Goal: Transaction & Acquisition: Purchase product/service

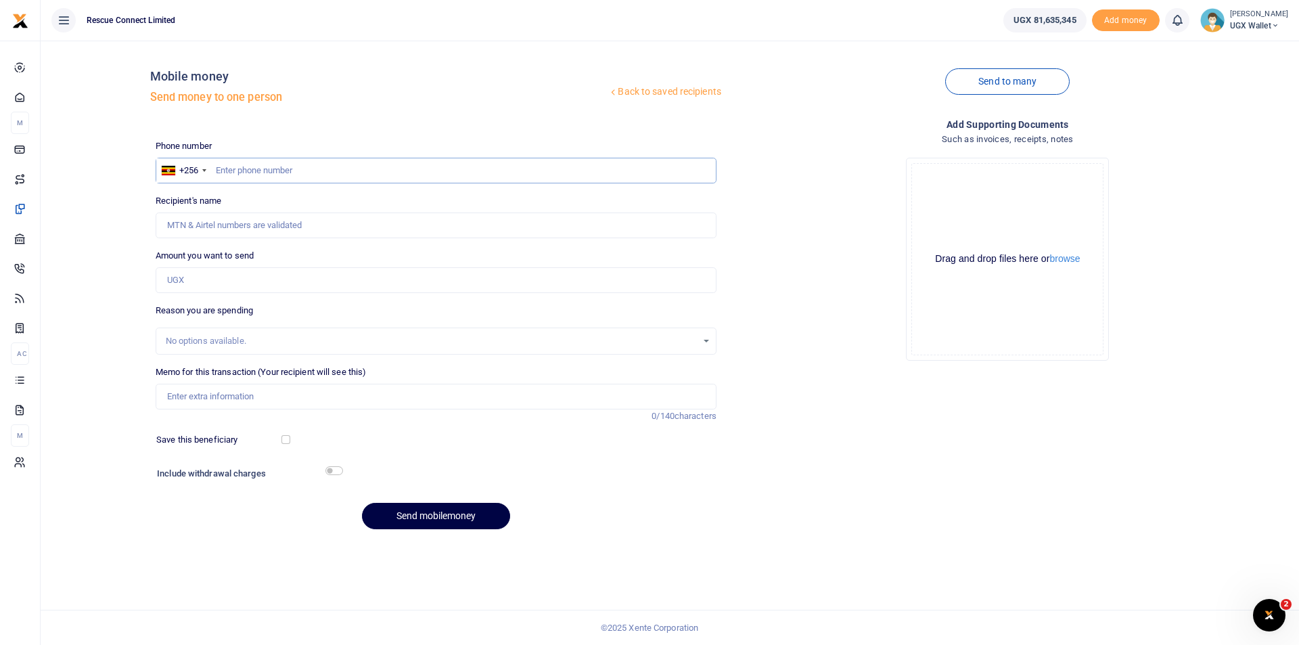
click at [263, 170] on input "text" at bounding box center [436, 171] width 561 height 26
click at [608, 93] on icon at bounding box center [612, 91] width 9 height 9
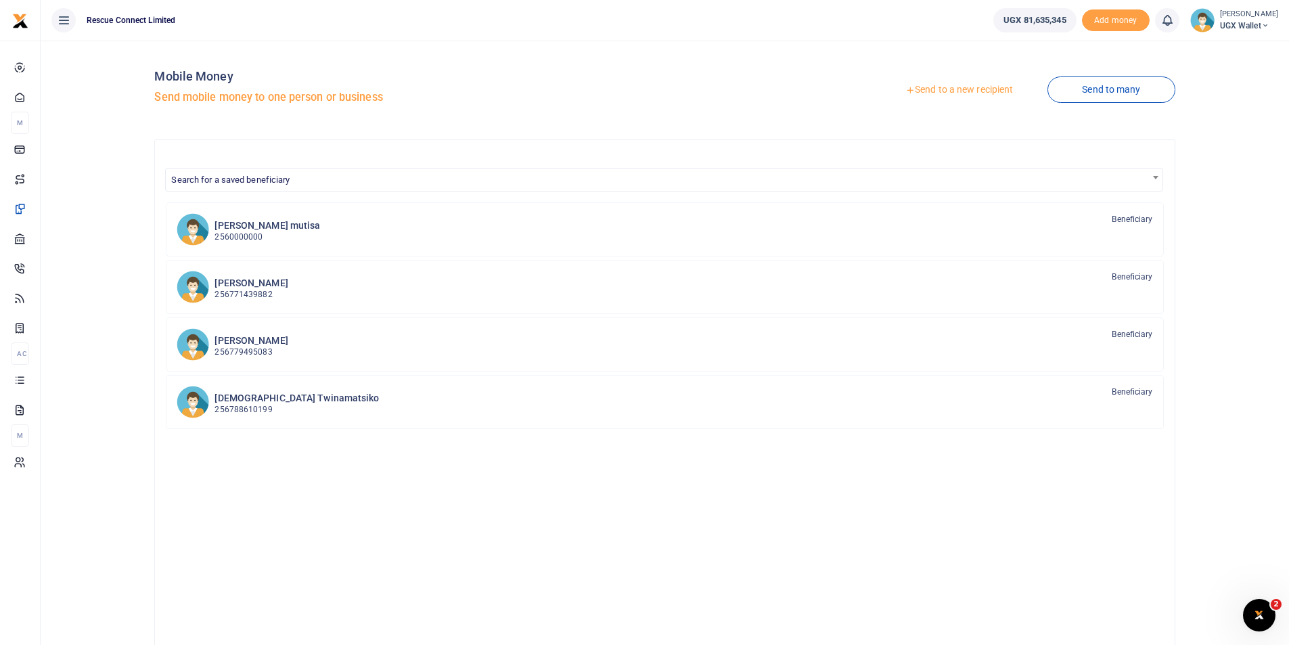
click at [955, 93] on link "Send to a new recipient" at bounding box center [959, 90] width 177 height 24
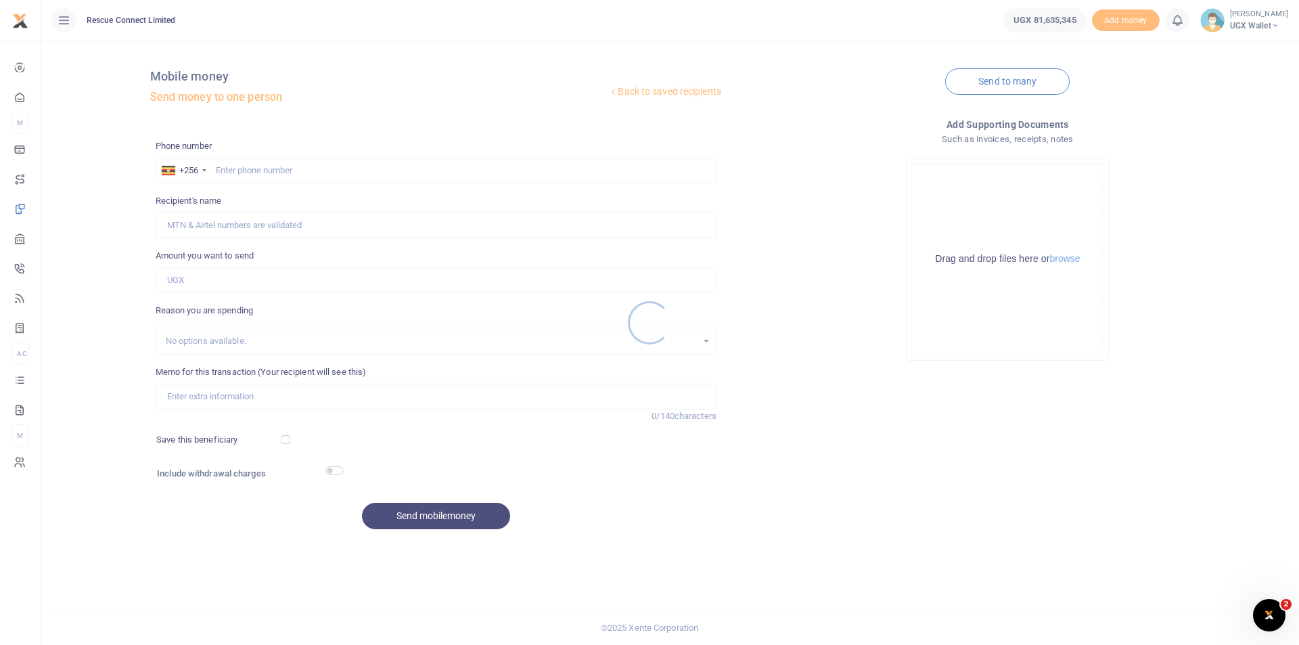
click at [288, 175] on div at bounding box center [649, 322] width 1299 height 645
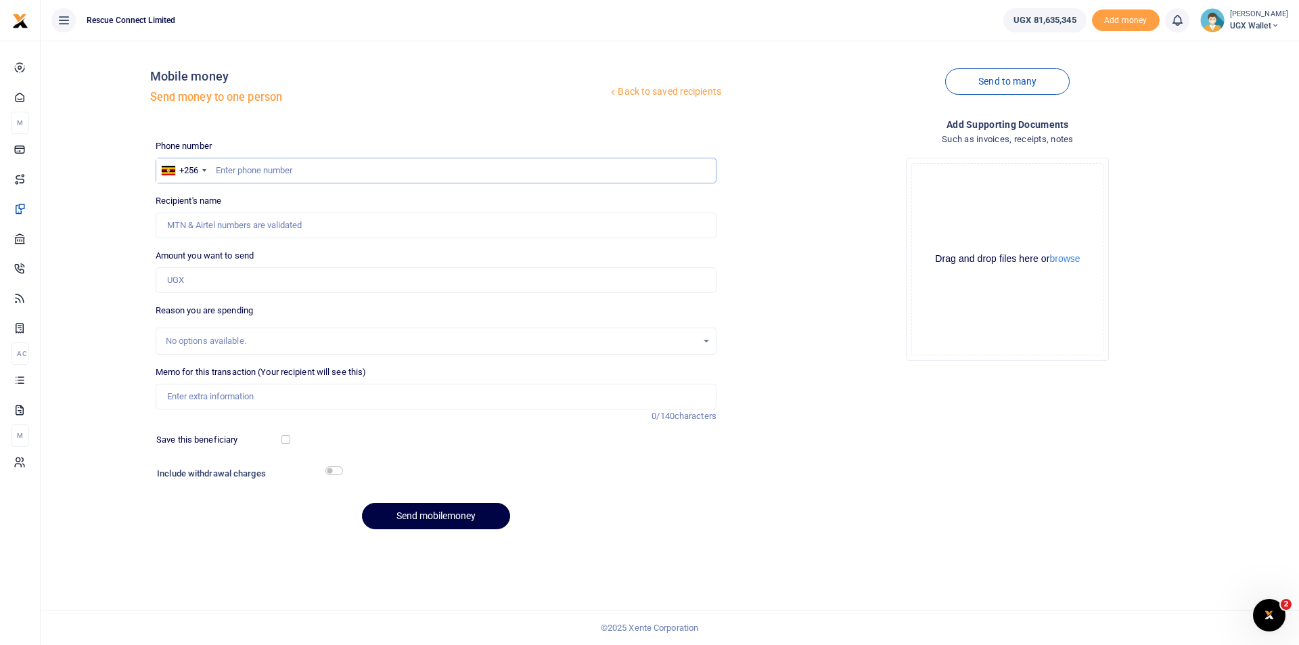
click at [286, 177] on input "text" at bounding box center [436, 171] width 561 height 26
paste input "tel:+256703547029"
drag, startPoint x: 247, startPoint y: 170, endPoint x: 108, endPoint y: 174, distance: 138.8
click at [108, 174] on div "Back to saved recipients Mobile money Send money to one person Send to many Pho…" at bounding box center [670, 295] width 1248 height 489
type input "703547029"
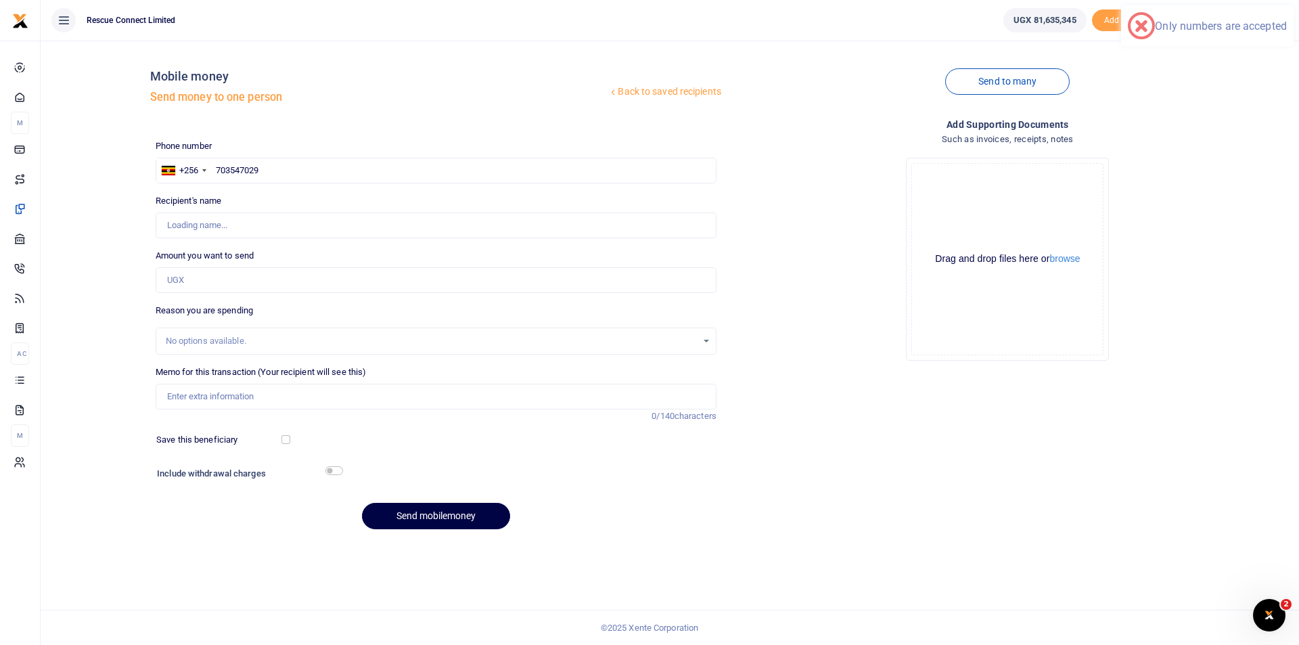
click at [319, 113] on div "Back to saved recipients Mobile money Send money to one person" at bounding box center [436, 89] width 572 height 77
type input "Isaacdias Mundeyi"
click at [245, 279] on input "Amount you want to send" at bounding box center [436, 280] width 561 height 26
type input "360,000"
click at [217, 399] on input "Memo for this transaction (Your recipient will see this)" at bounding box center [436, 397] width 561 height 26
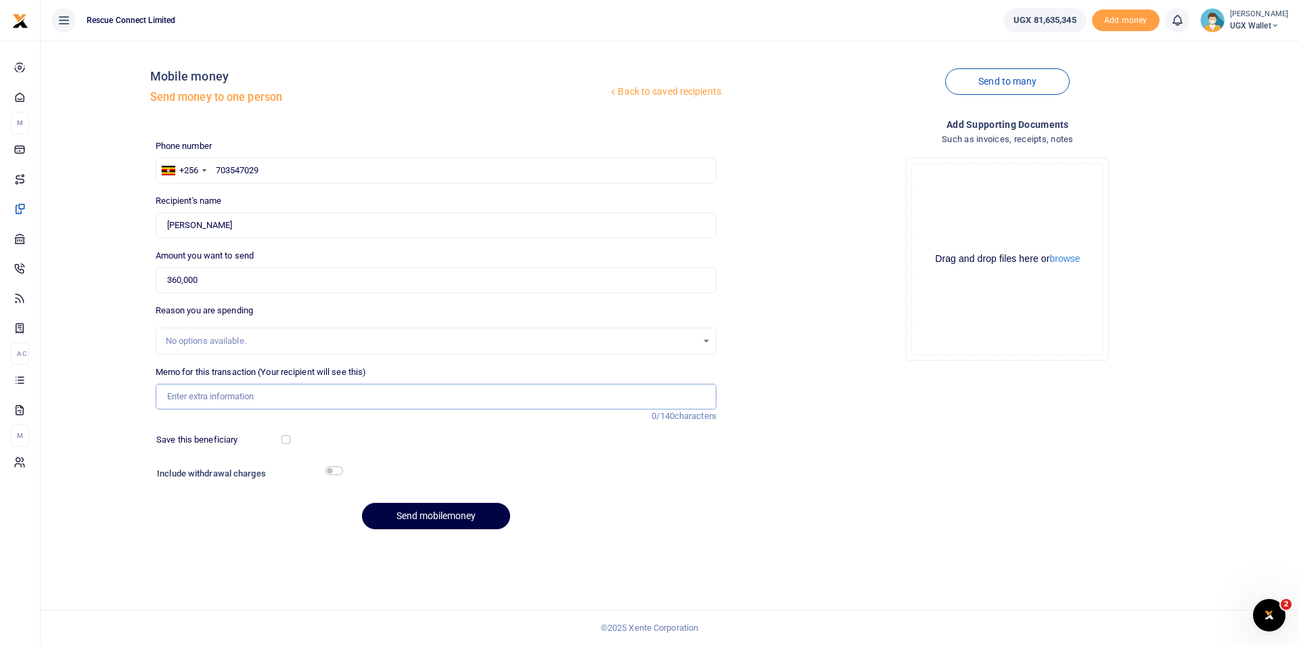
click at [177, 397] on input "Memo for this transaction (Your recipient will see this)" at bounding box center [436, 397] width 561 height 26
paste input "Lunch money for the up coming Mbarara trip running from 28th September to 1st O…"
click at [254, 397] on input "Lunch money for the up coming Mbarara trip running from 28th September to 1st O…" at bounding box center [436, 397] width 561 height 26
drag, startPoint x: 288, startPoint y: 398, endPoint x: 234, endPoint y: 404, distance: 54.5
click at [234, 404] on input "Lunch money for the up coming Mbarara trip running from 28th September to 1st O…" at bounding box center [436, 397] width 561 height 26
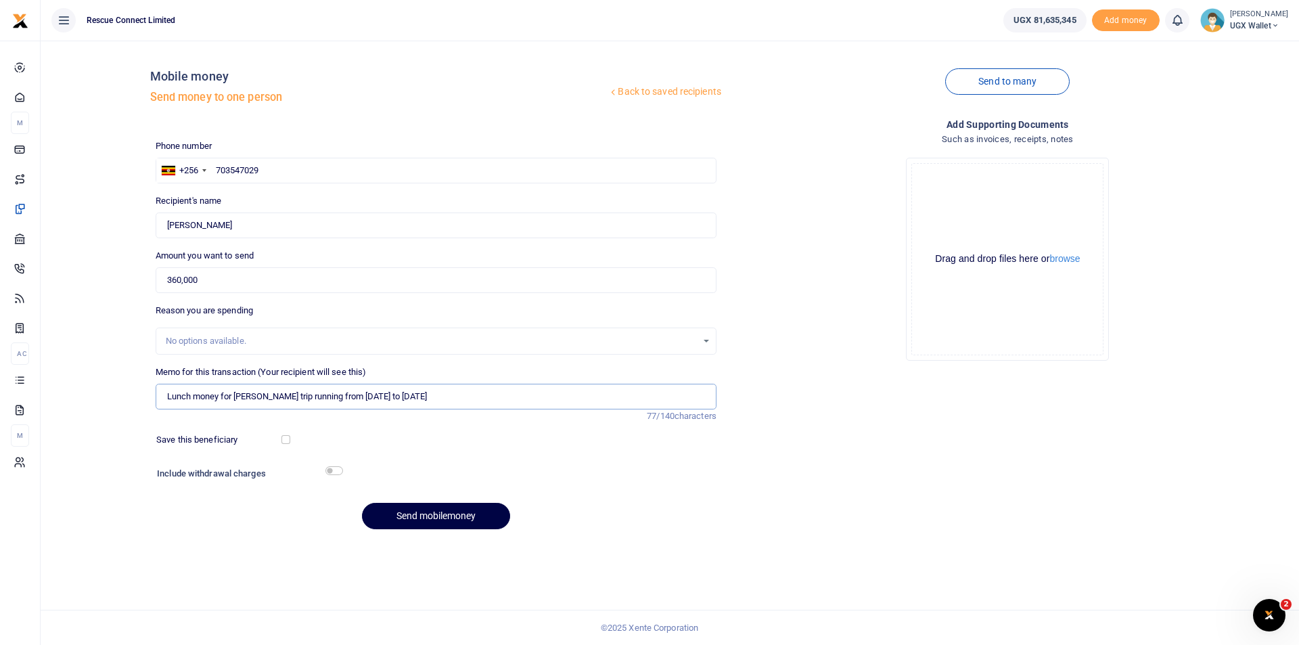
type input "Lunch money for Isaac Mbarara trip running from 28th September to 1st October"
click at [283, 439] on input "checkbox" at bounding box center [286, 439] width 9 height 9
checkbox input "true"
click at [438, 517] on button "Send mobilemoney" at bounding box center [436, 516] width 148 height 26
